Goal: Check status: Check status

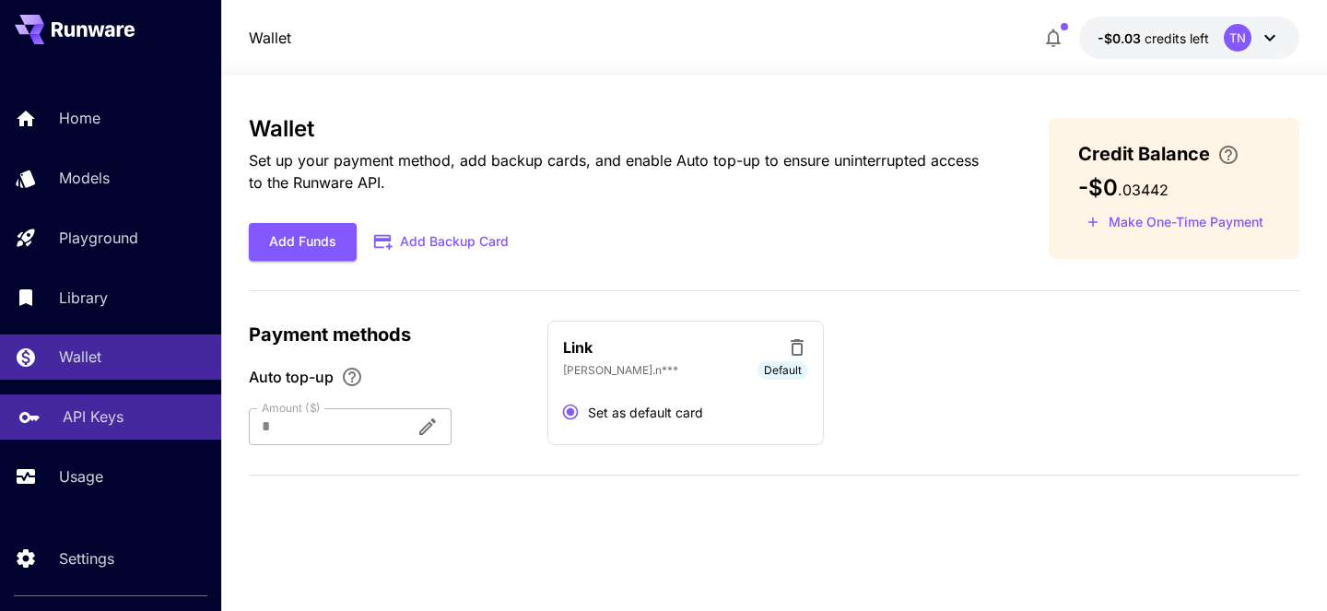
click at [111, 424] on p "API Keys" at bounding box center [93, 416] width 61 height 22
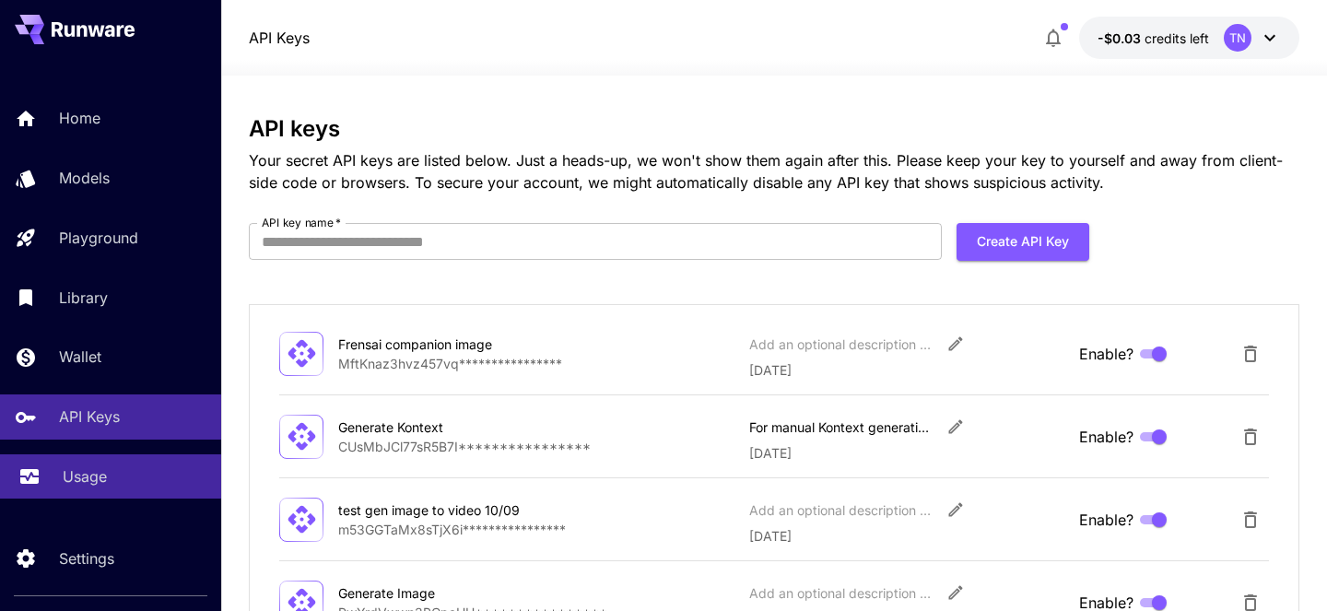
click at [89, 496] on link "Usage" at bounding box center [110, 476] width 221 height 45
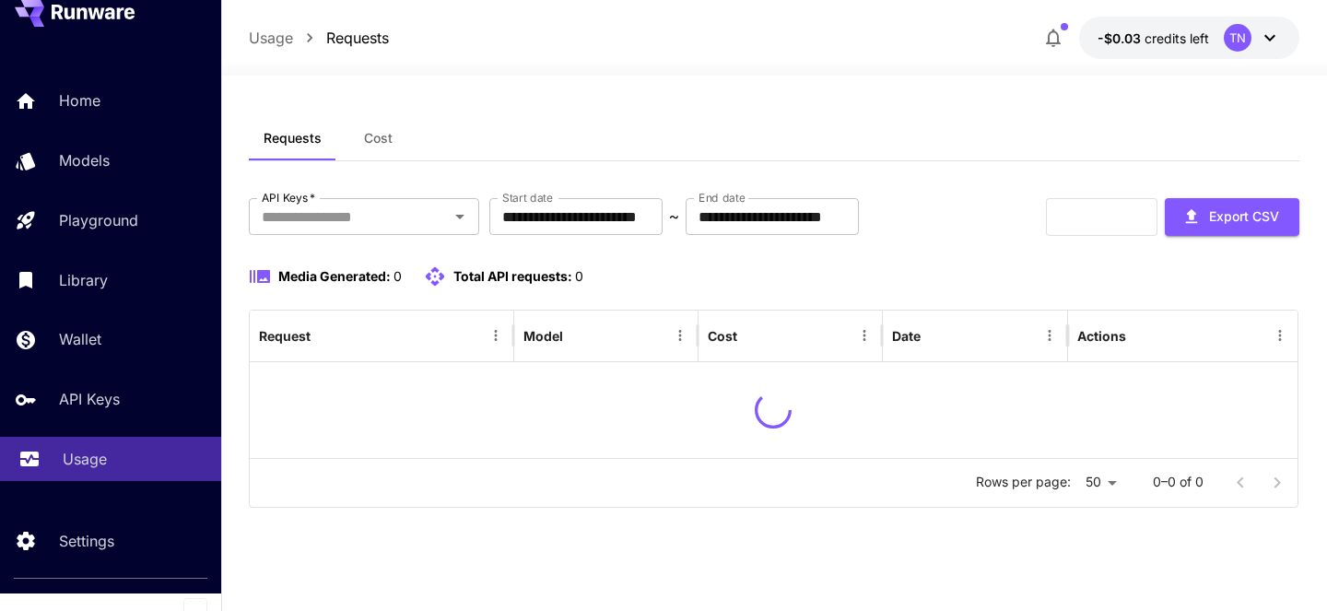
scroll to position [25, 0]
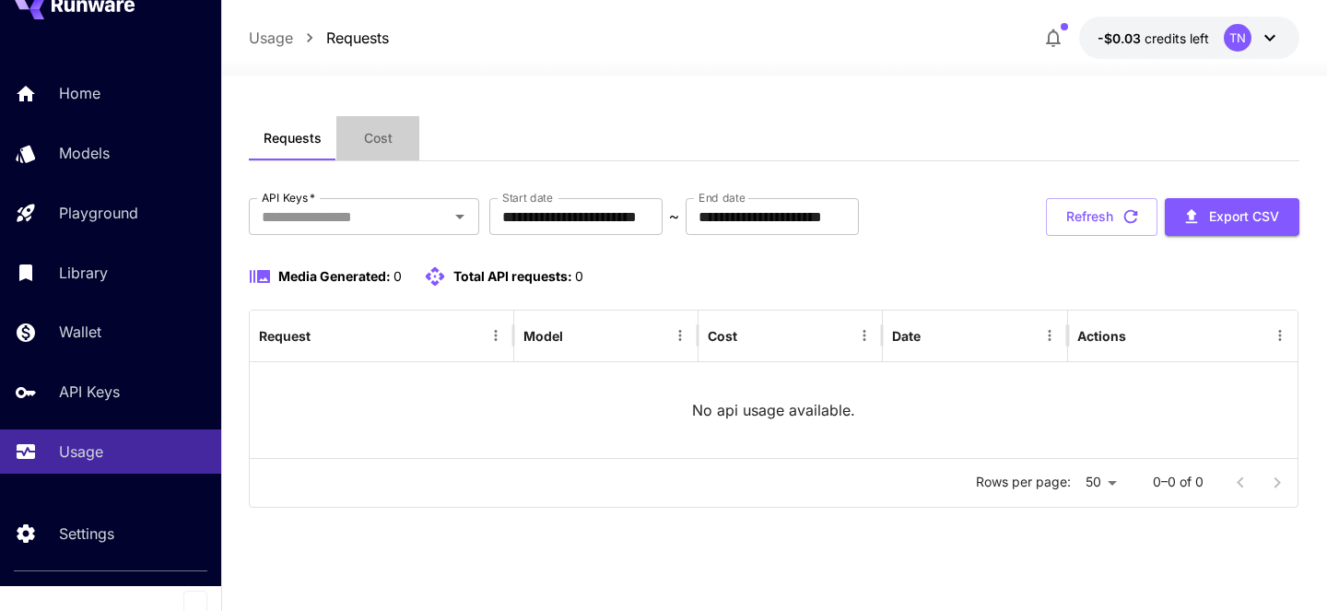
click at [399, 132] on button "Cost" at bounding box center [377, 138] width 83 height 44
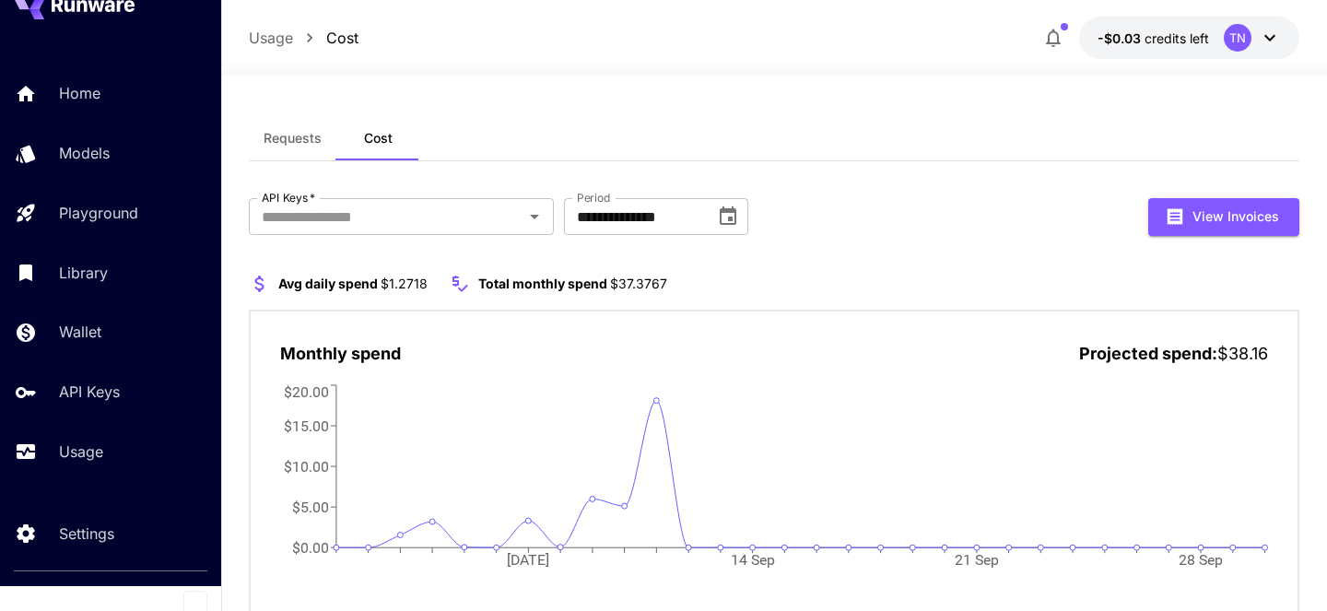
scroll to position [4, 0]
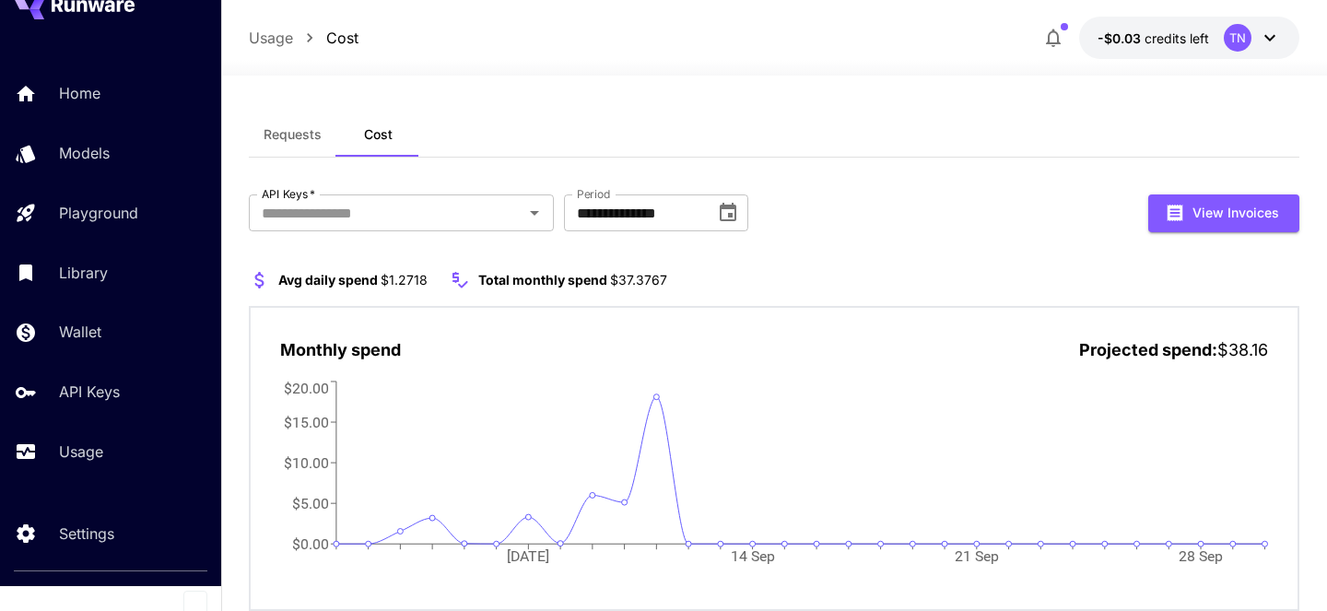
click at [1223, 45] on button "-$0.03 credits left [GEOGRAPHIC_DATA]" at bounding box center [1189, 38] width 220 height 42
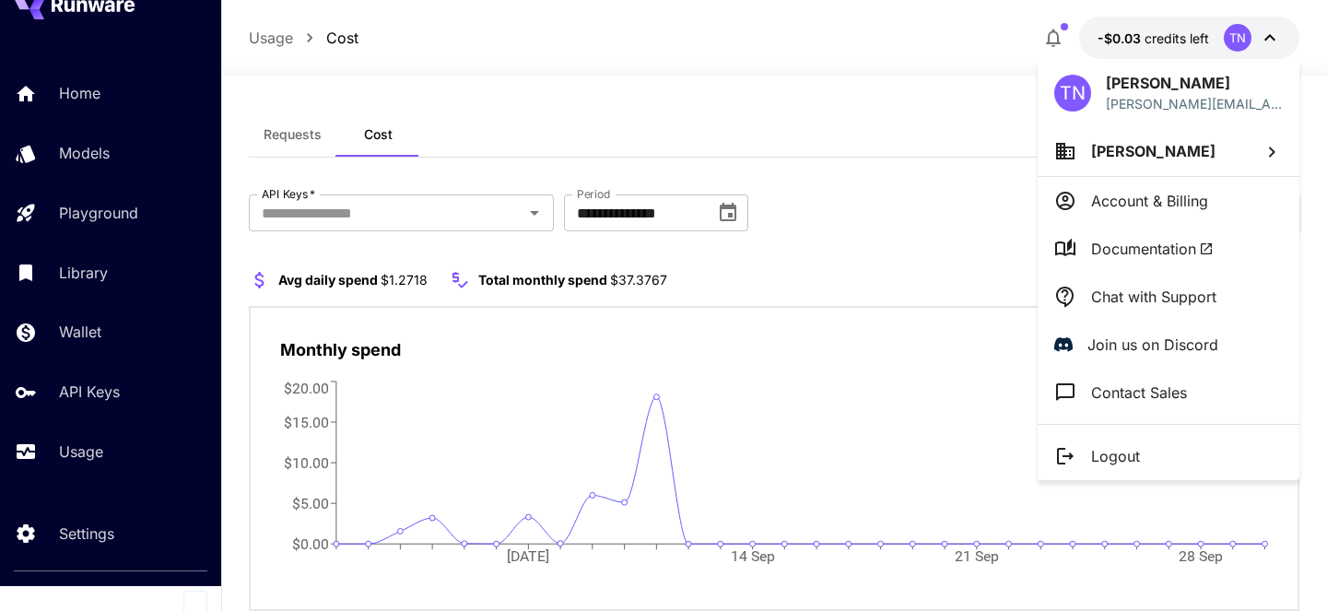
click at [830, 98] on div at bounding box center [663, 305] width 1327 height 611
